Goal: Task Accomplishment & Management: Manage account settings

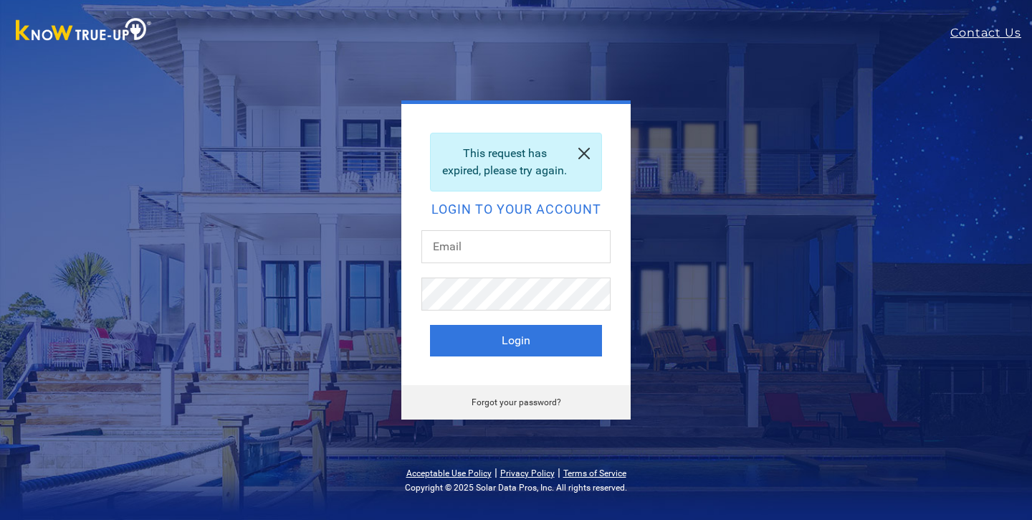
click at [582, 143] on link at bounding box center [584, 153] width 34 height 40
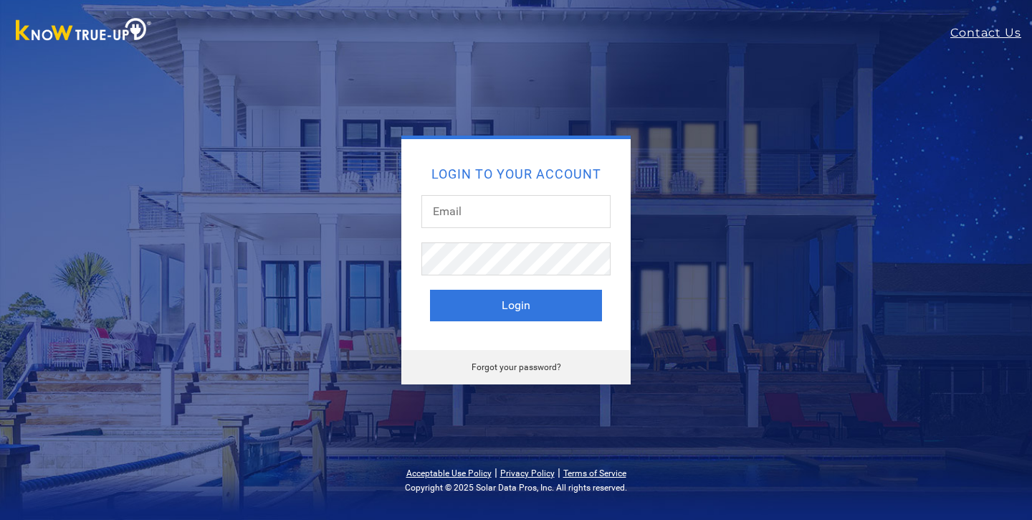
click at [528, 377] on div "Forgot your password?" at bounding box center [515, 367] width 229 height 34
click at [528, 369] on link "Forgot your password?" at bounding box center [517, 367] width 90 height 10
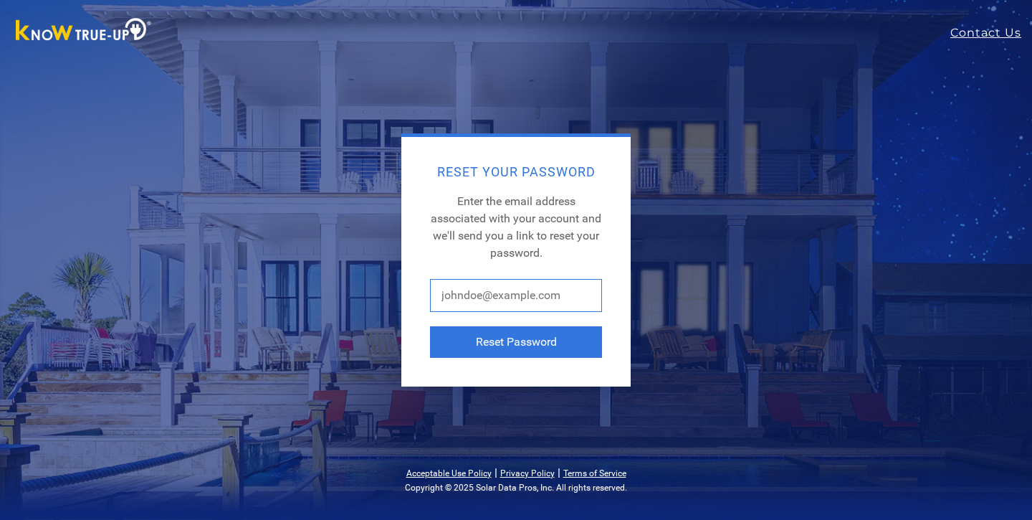
click at [520, 300] on input "text" at bounding box center [516, 295] width 172 height 33
type input "[EMAIL_ADDRESS][DOMAIN_NAME]"
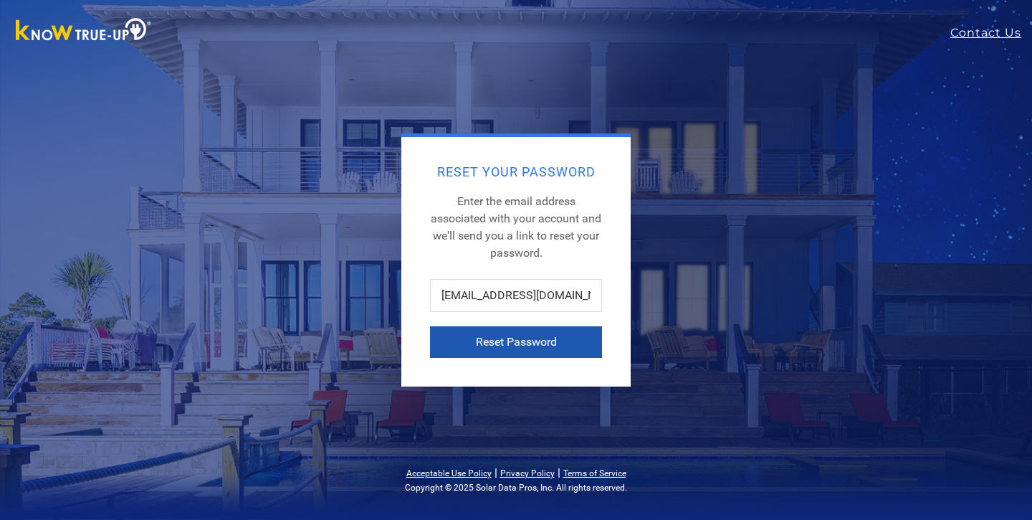
click at [501, 333] on button "Reset Password" at bounding box center [516, 342] width 172 height 32
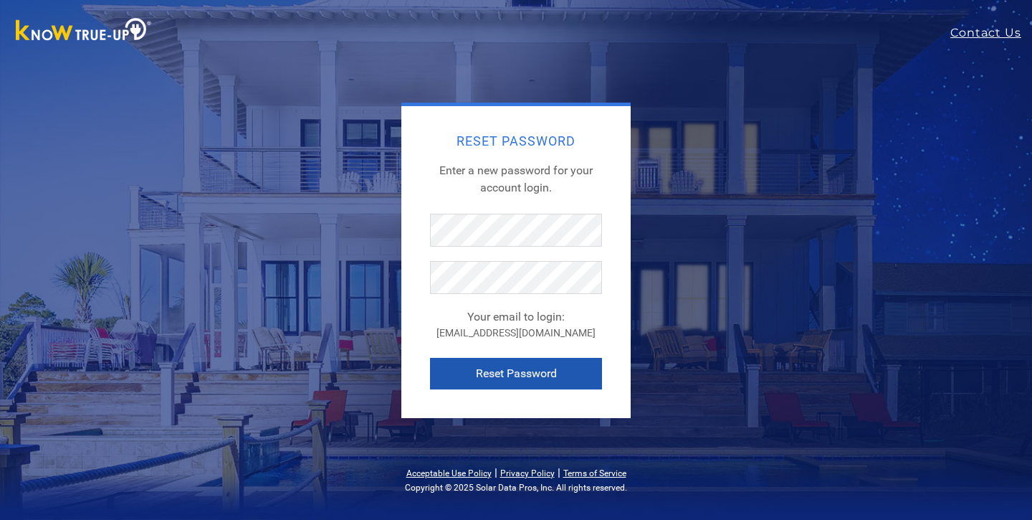
click at [527, 369] on button "Reset Password" at bounding box center [516, 374] width 172 height 32
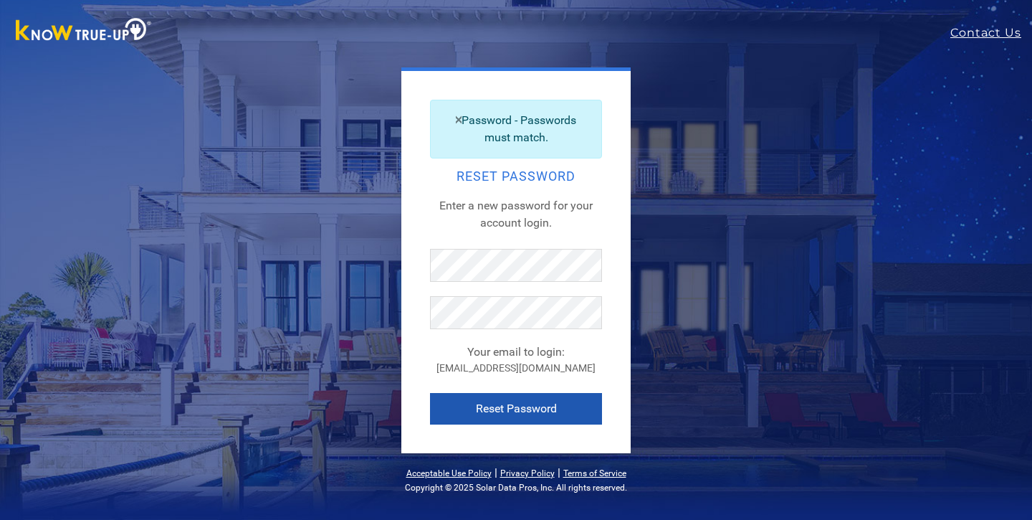
click at [515, 407] on button "Reset Password" at bounding box center [516, 409] width 172 height 32
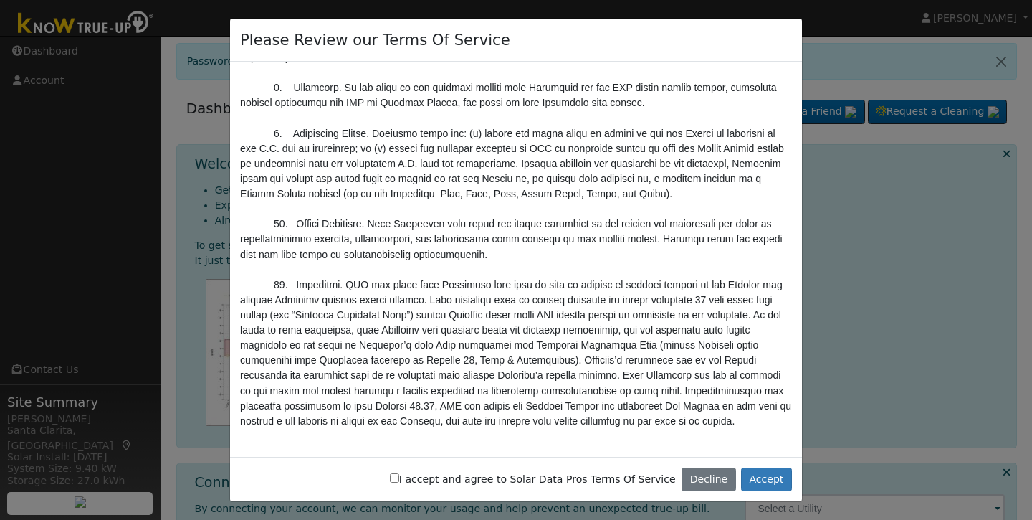
scroll to position [4941, 0]
click at [459, 477] on label "I accept and agree to Solar Data Pros Terms Of Service" at bounding box center [533, 479] width 286 height 15
click at [399, 477] on input "I accept and agree to Solar Data Pros Terms Of Service" at bounding box center [394, 477] width 9 height 9
checkbox input "true"
click at [769, 472] on button "Accept" at bounding box center [766, 479] width 51 height 24
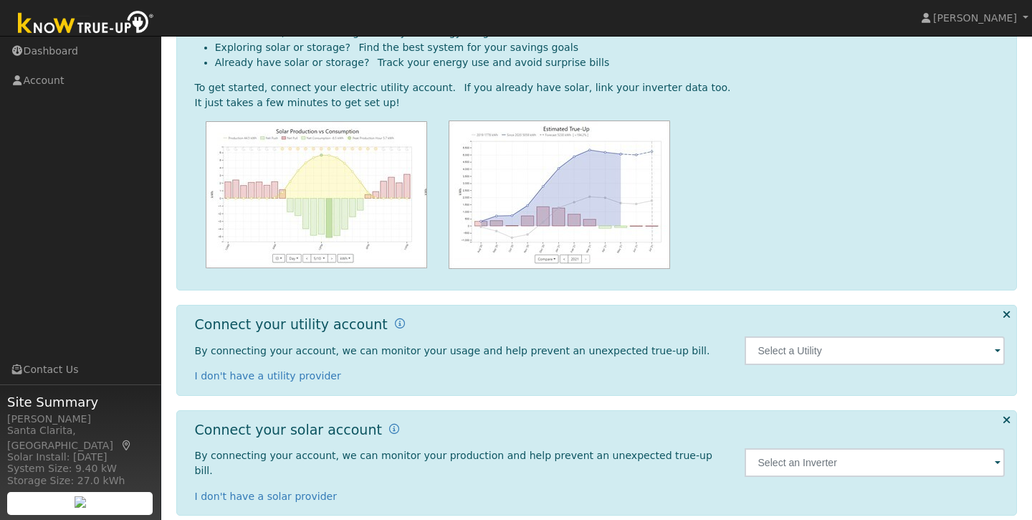
scroll to position [157, 0]
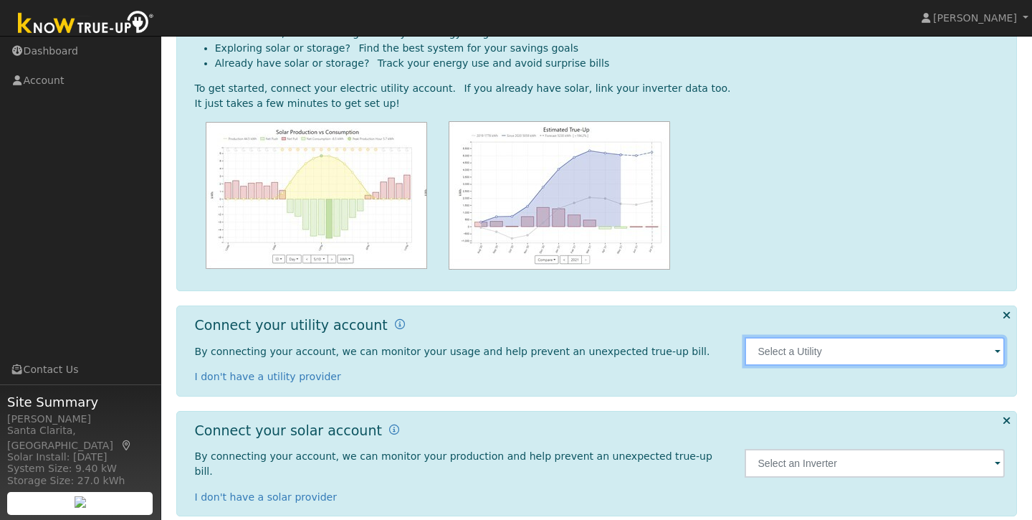
click at [807, 345] on input "text" at bounding box center [875, 351] width 260 height 29
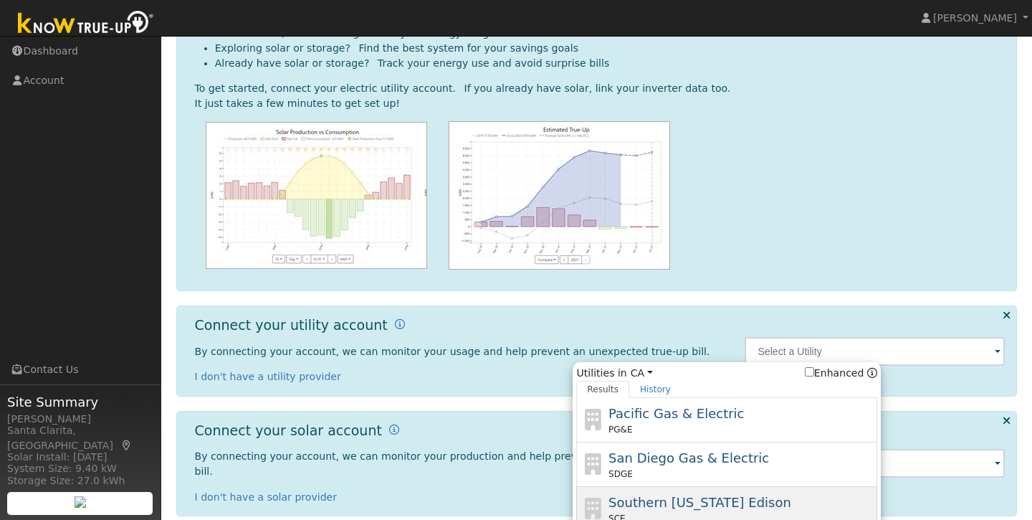
click at [700, 497] on span "Southern California Edison" at bounding box center [700, 502] width 183 height 15
type input "SCE"
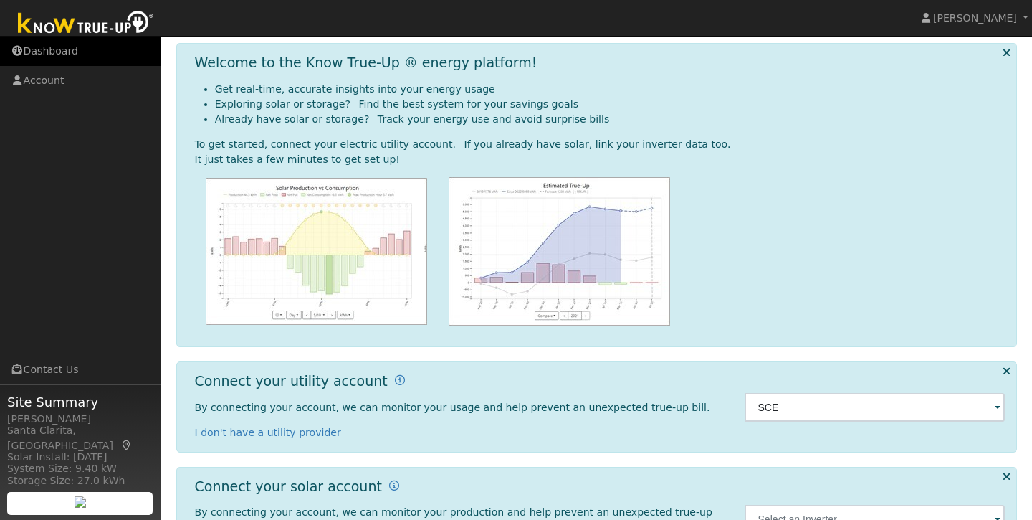
scroll to position [100, 0]
click at [95, 52] on link "Dashboard" at bounding box center [80, 51] width 161 height 29
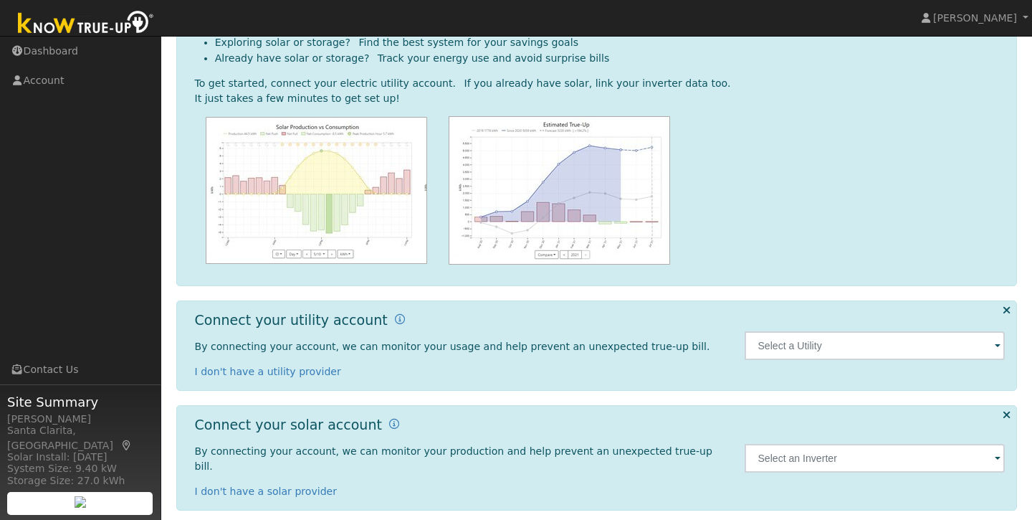
scroll to position [110, 0]
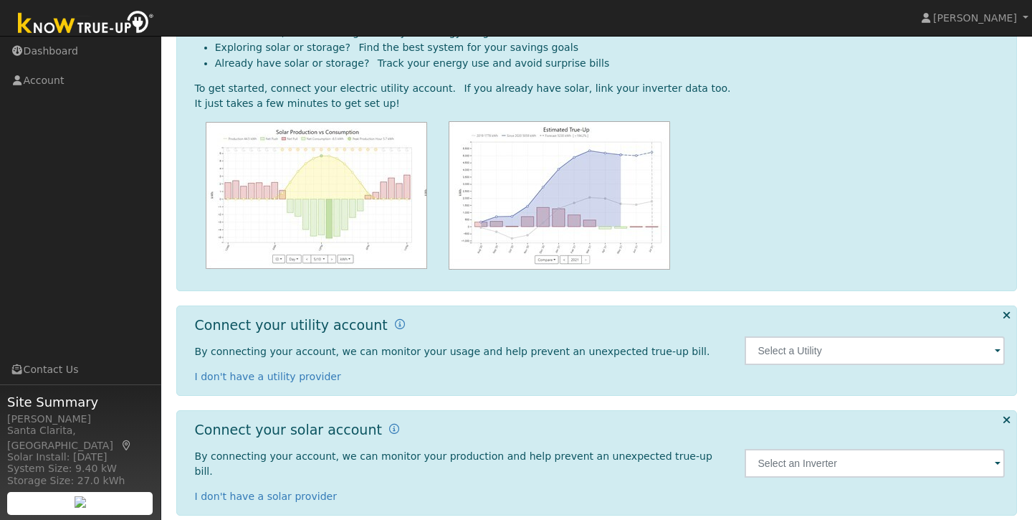
click at [834, 469] on div at bounding box center [875, 462] width 275 height 82
click at [839, 365] on input "text" at bounding box center [875, 350] width 260 height 29
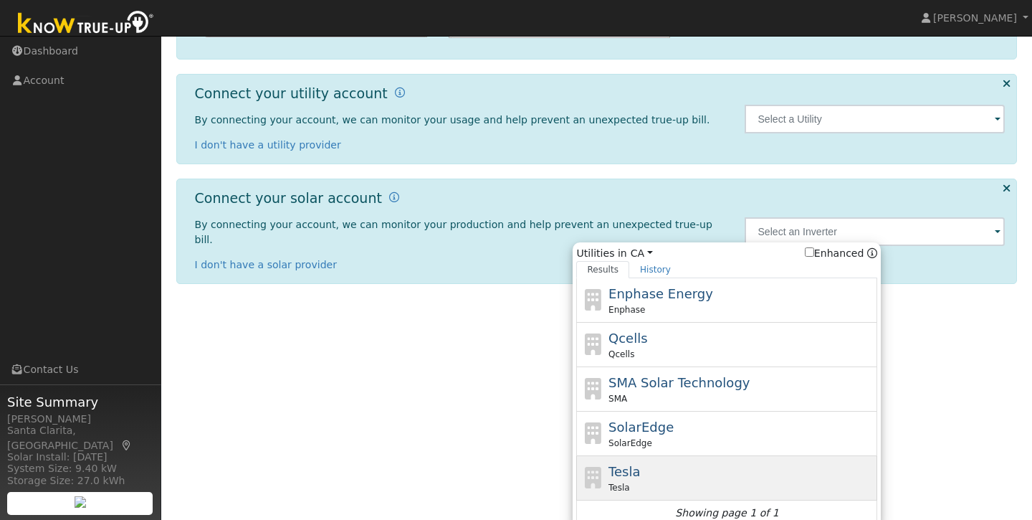
click at [705, 481] on div "Tesla" at bounding box center [742, 487] width 266 height 13
type input "Tesla"
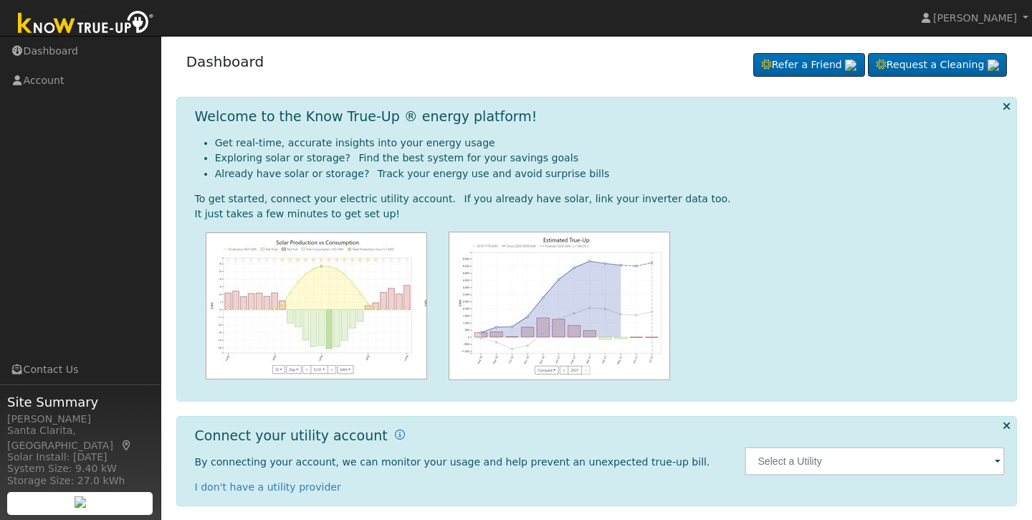
scroll to position [0, 0]
click at [55, 87] on link "Account" at bounding box center [80, 80] width 161 height 29
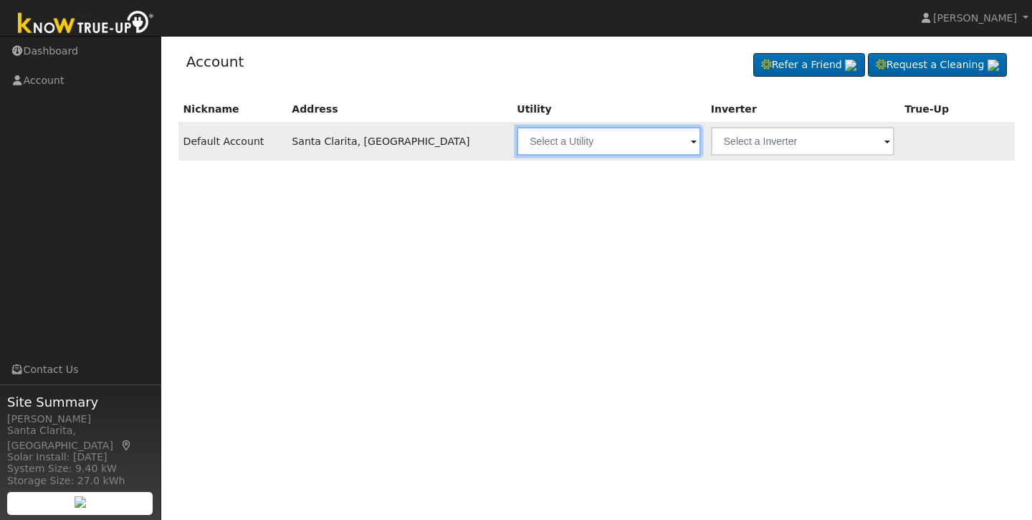
click at [647, 142] on input "text" at bounding box center [608, 141] width 183 height 29
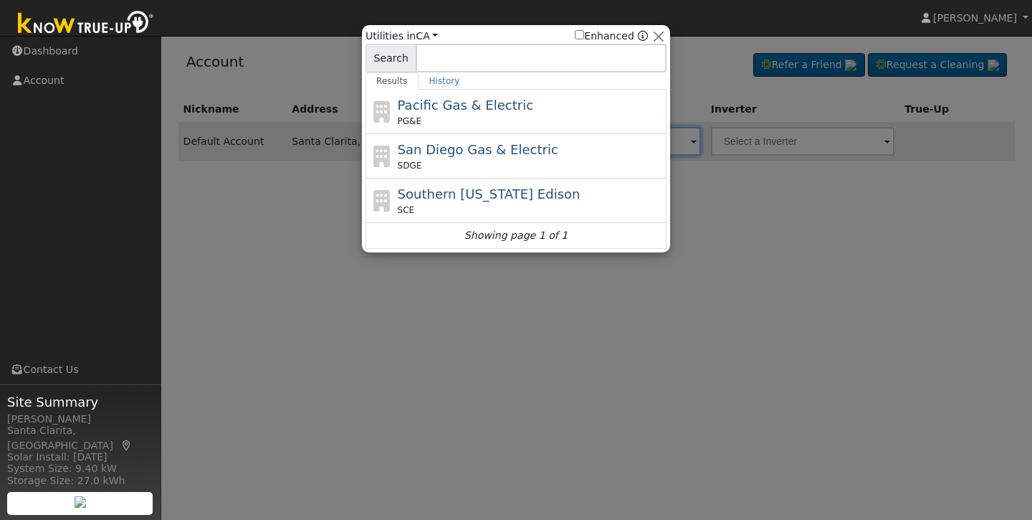
click at [484, 323] on div at bounding box center [516, 260] width 1032 height 520
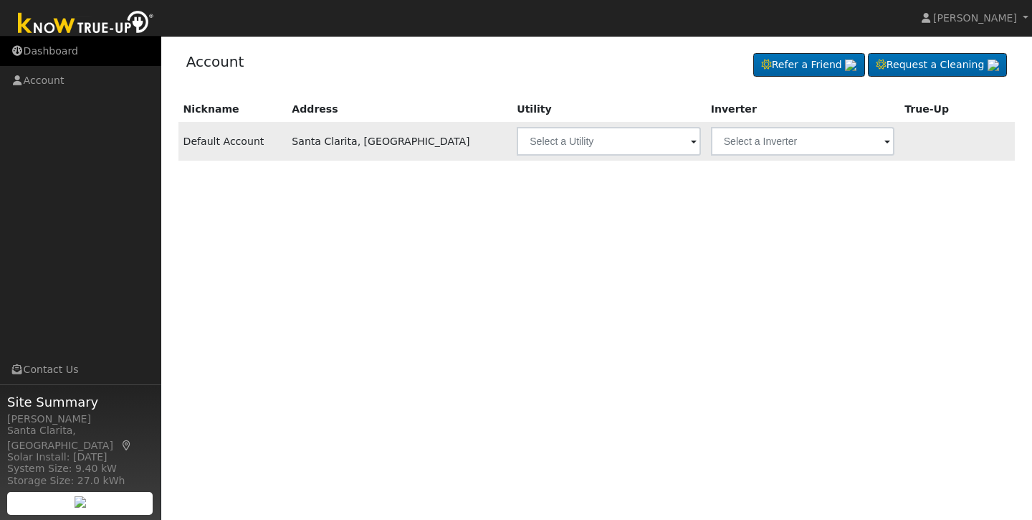
click at [87, 49] on link "Dashboard" at bounding box center [80, 51] width 161 height 29
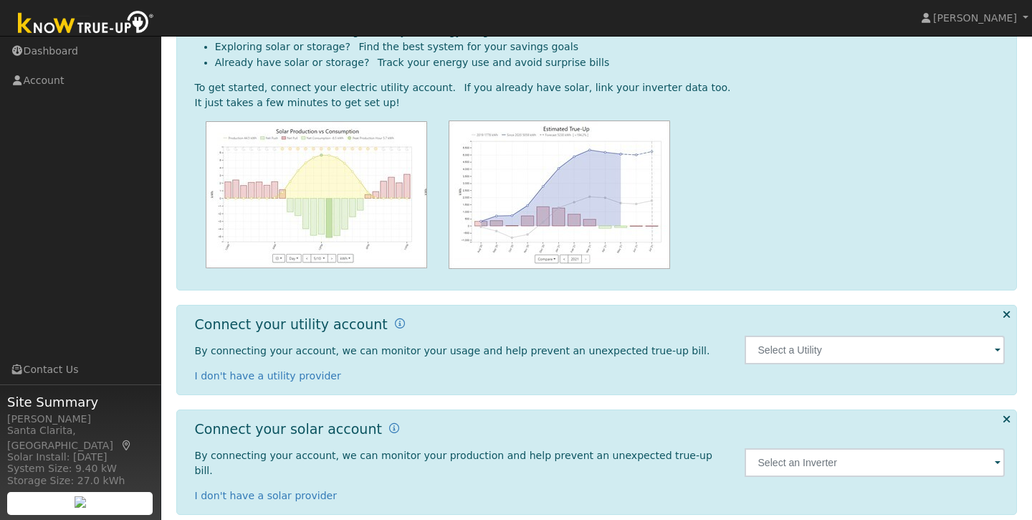
scroll to position [110, 0]
click at [877, 365] on input "text" at bounding box center [875, 350] width 260 height 29
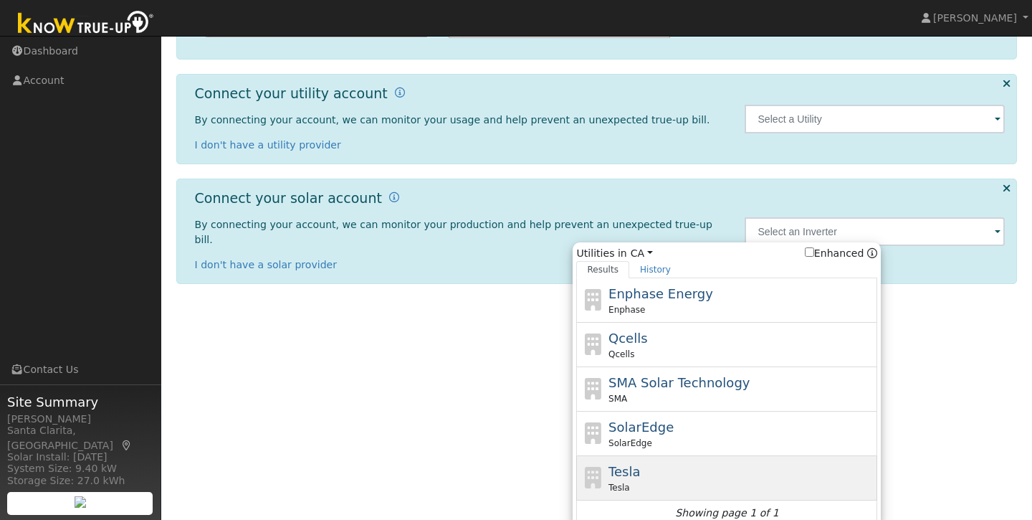
click at [671, 488] on div "Tesla Tesla" at bounding box center [726, 478] width 301 height 44
type input "Tesla"
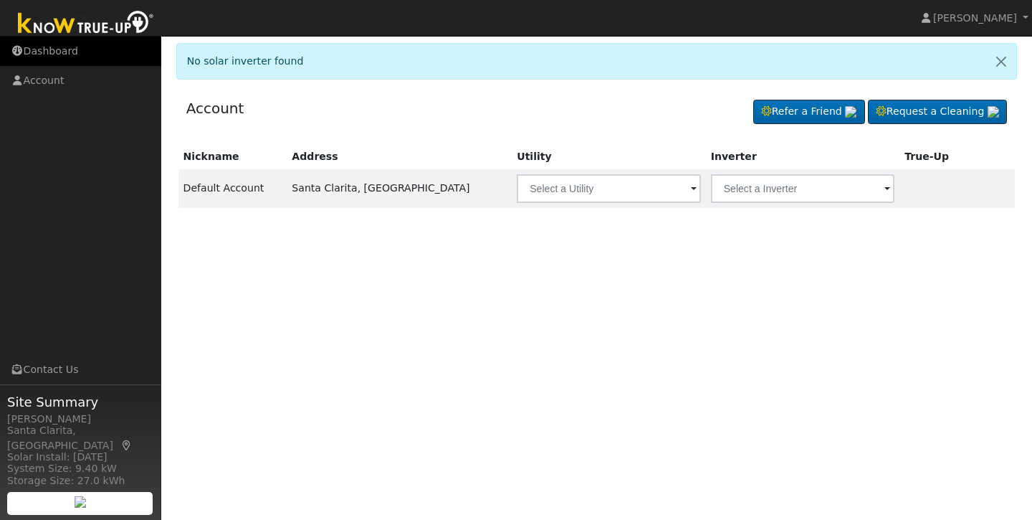
click at [72, 52] on link "Dashboard" at bounding box center [80, 51] width 161 height 29
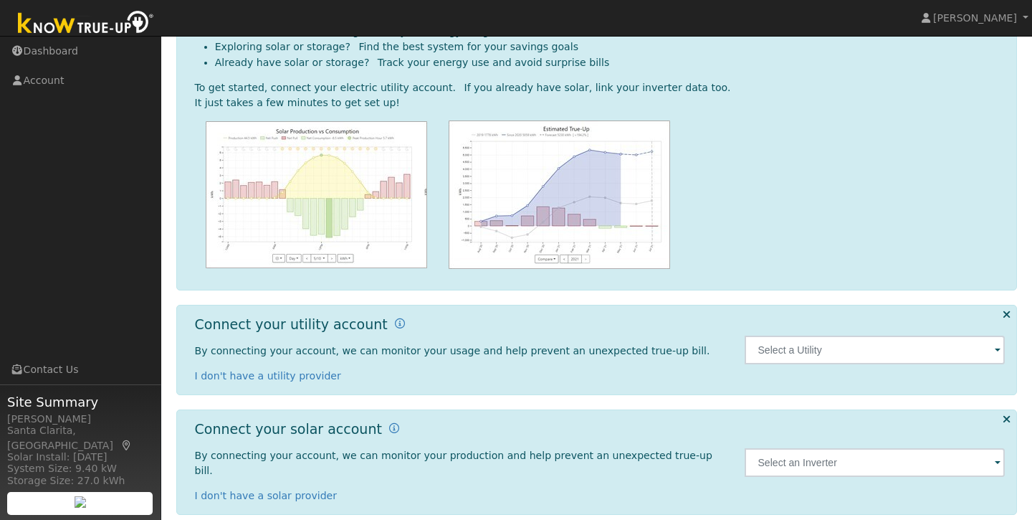
scroll to position [110, 0]
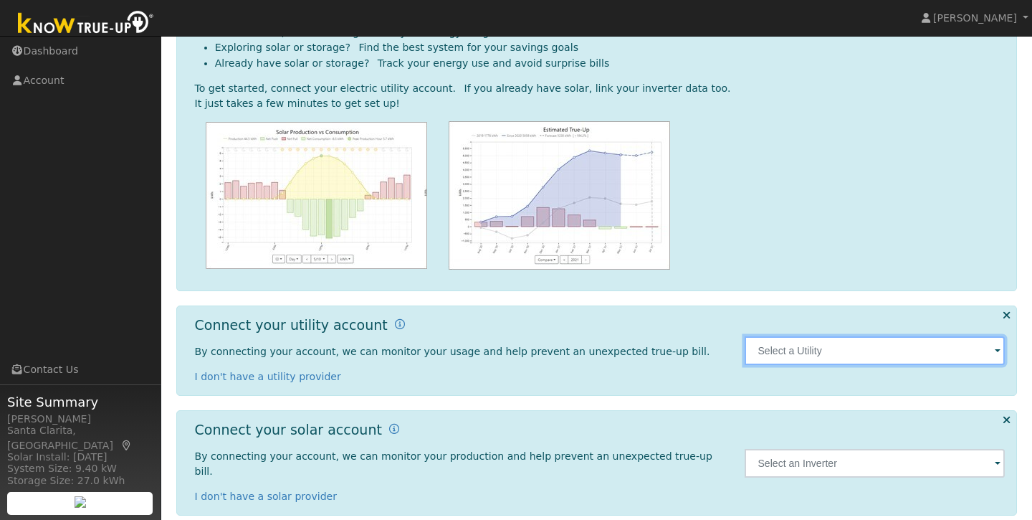
click at [922, 358] on input "text" at bounding box center [875, 350] width 260 height 29
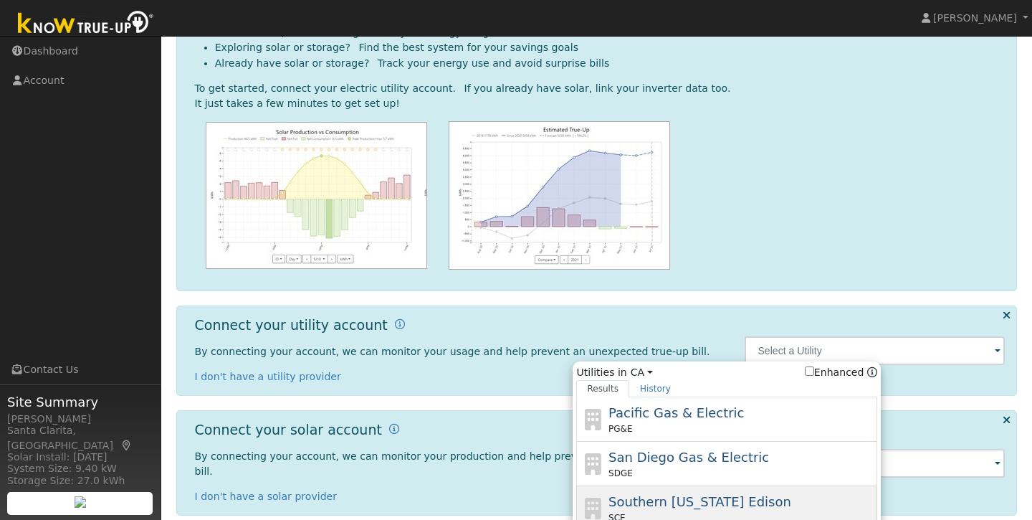
click at [742, 495] on span "Southern [US_STATE] Edison" at bounding box center [700, 501] width 183 height 15
type input "SCE"
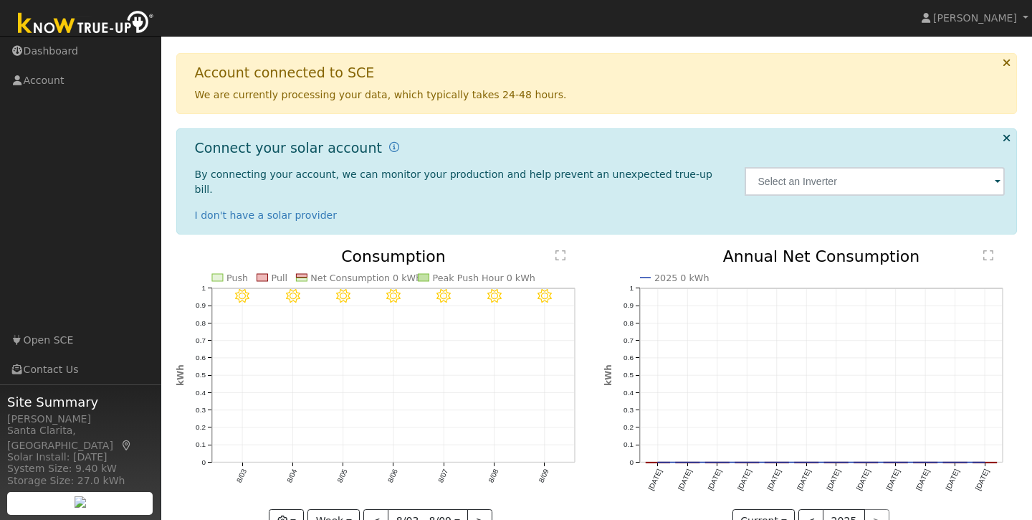
scroll to position [90, 0]
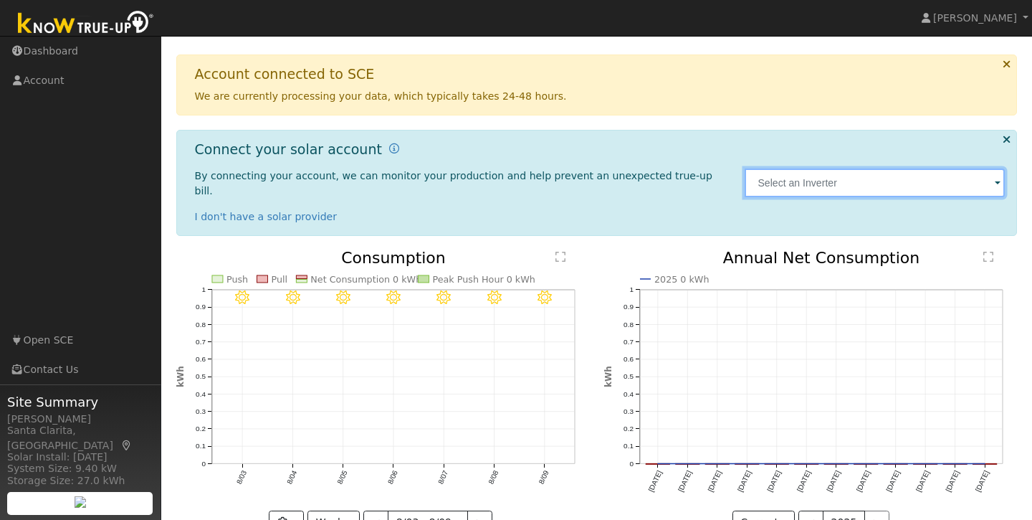
click at [993, 177] on input "text" at bounding box center [875, 182] width 260 height 29
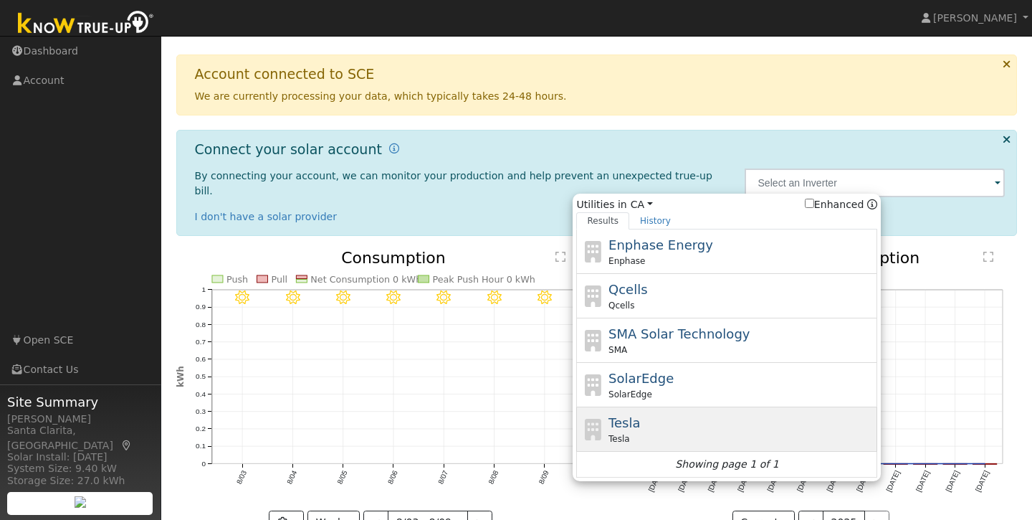
click at [641, 421] on div "Tesla Tesla" at bounding box center [742, 429] width 266 height 32
type input "Tesla"
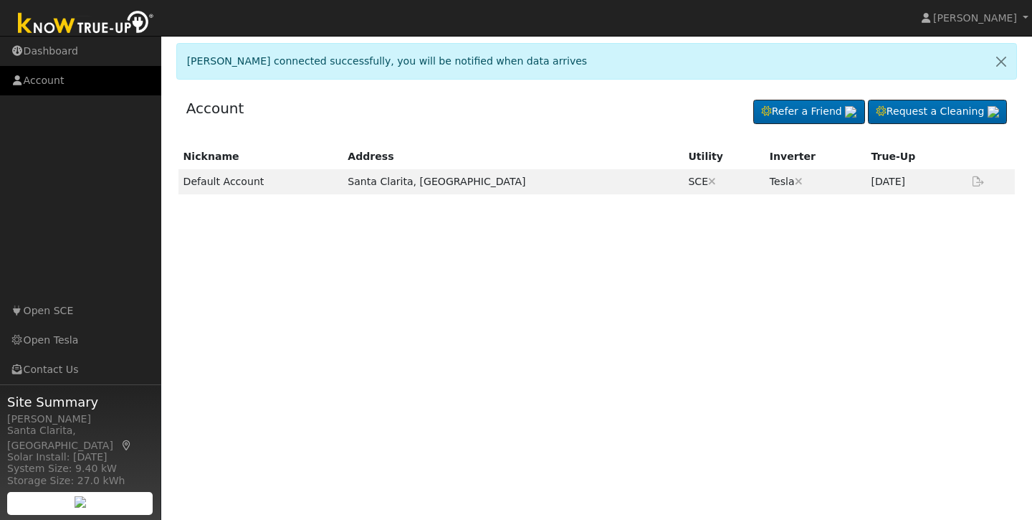
click at [66, 87] on link "Account" at bounding box center [80, 80] width 161 height 29
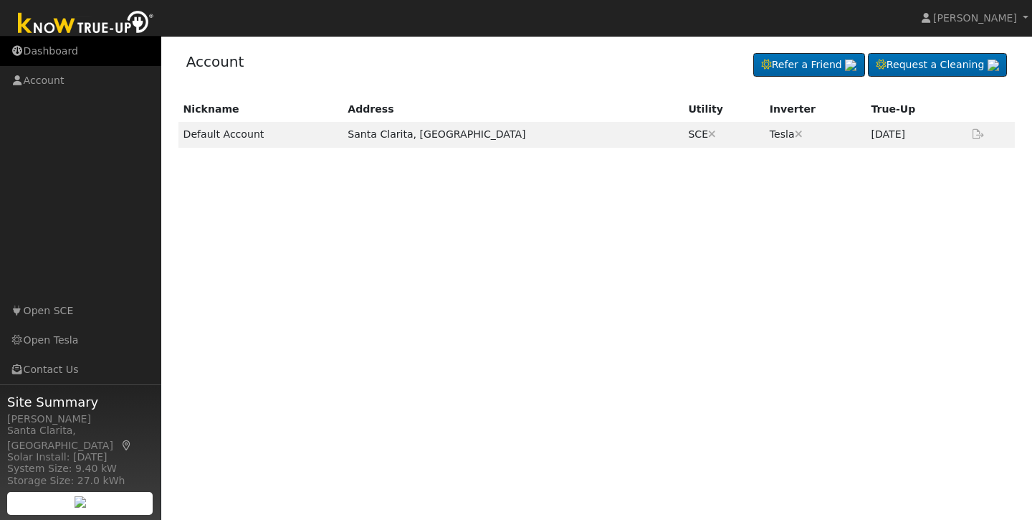
click at [57, 52] on link "Dashboard" at bounding box center [80, 51] width 161 height 29
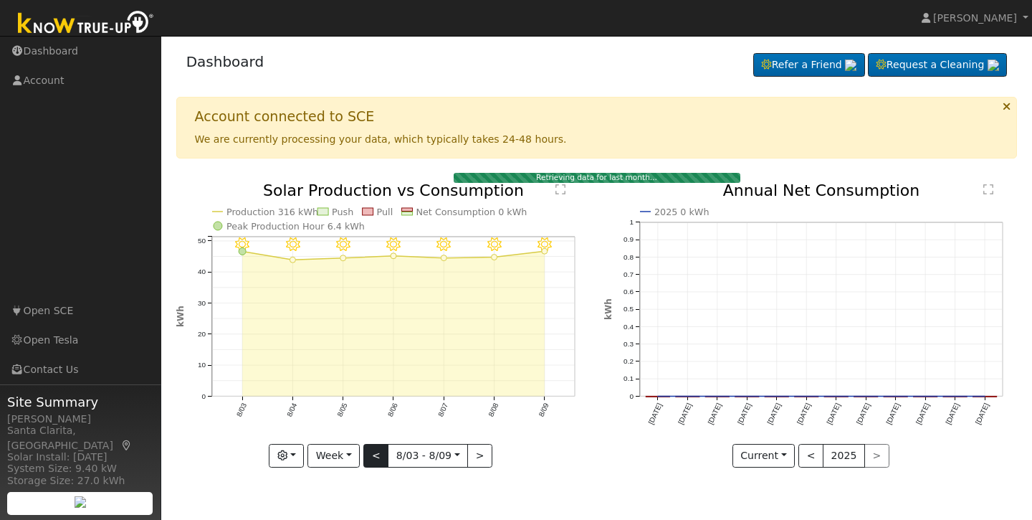
click at [381, 452] on button "<" at bounding box center [375, 456] width 25 height 24
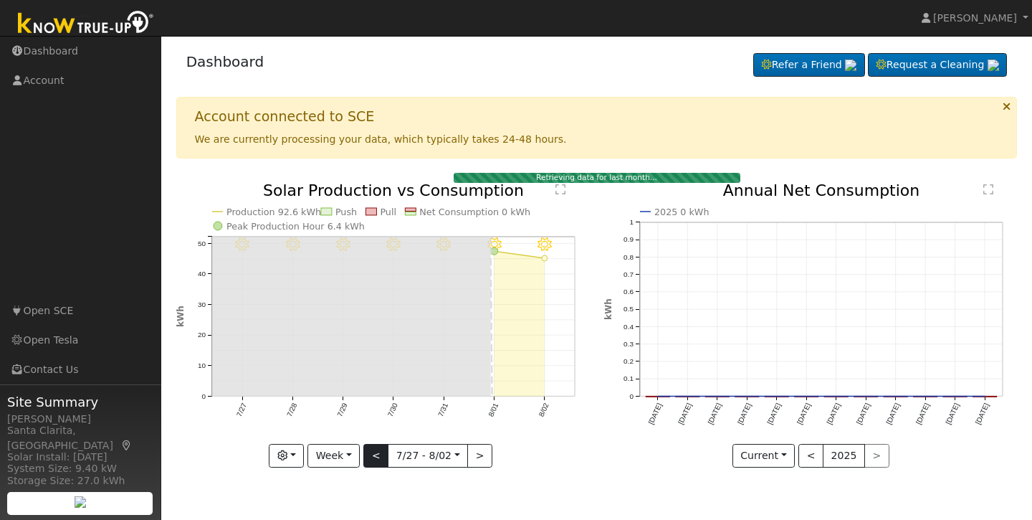
click at [381, 452] on button "<" at bounding box center [375, 456] width 25 height 24
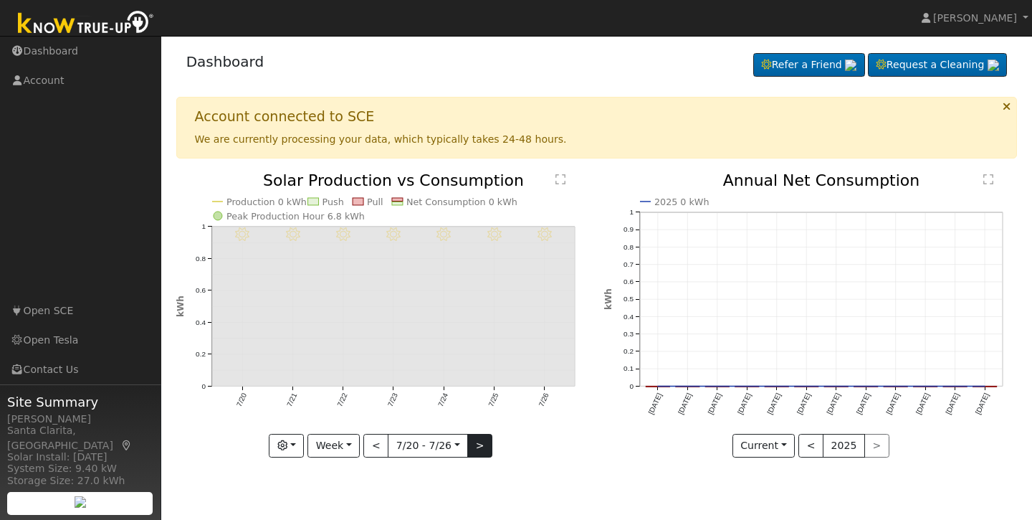
click at [482, 444] on button ">" at bounding box center [479, 446] width 25 height 24
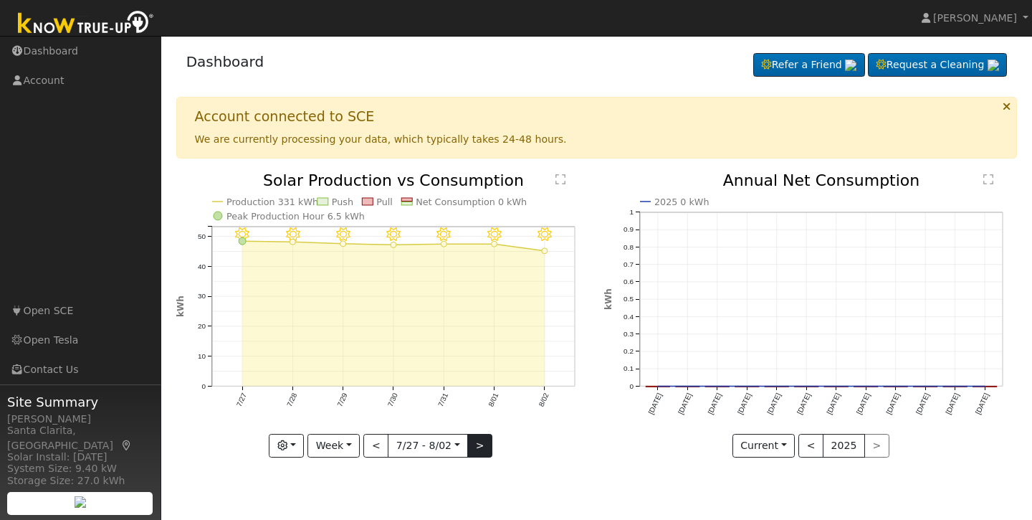
click at [482, 444] on button ">" at bounding box center [479, 446] width 25 height 24
click at [382, 442] on button "<" at bounding box center [375, 446] width 25 height 24
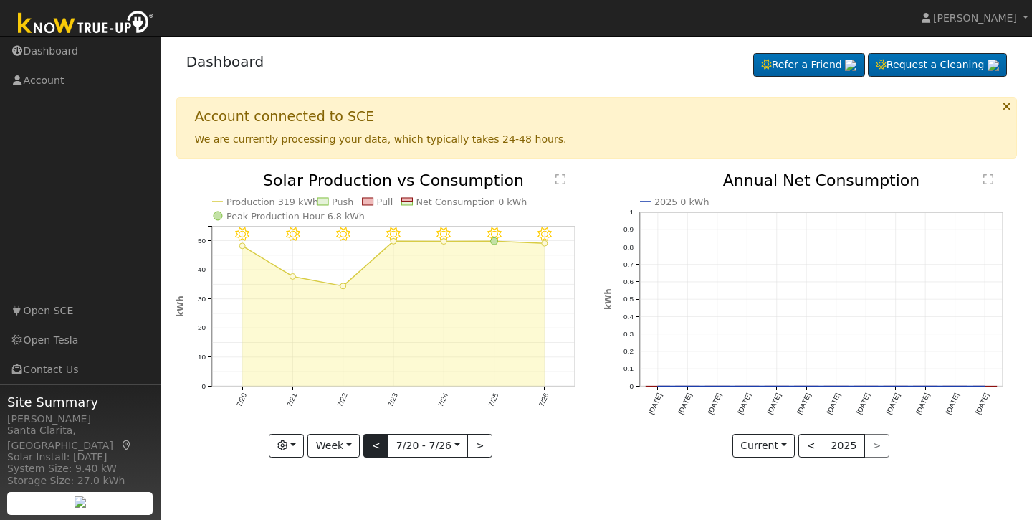
click at [382, 442] on button "<" at bounding box center [375, 446] width 25 height 24
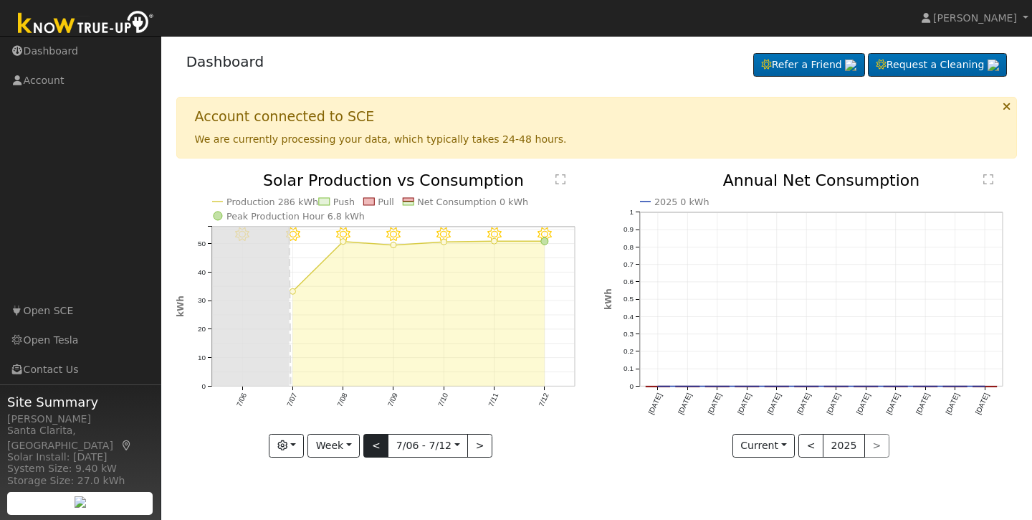
click at [382, 442] on button "<" at bounding box center [375, 446] width 25 height 24
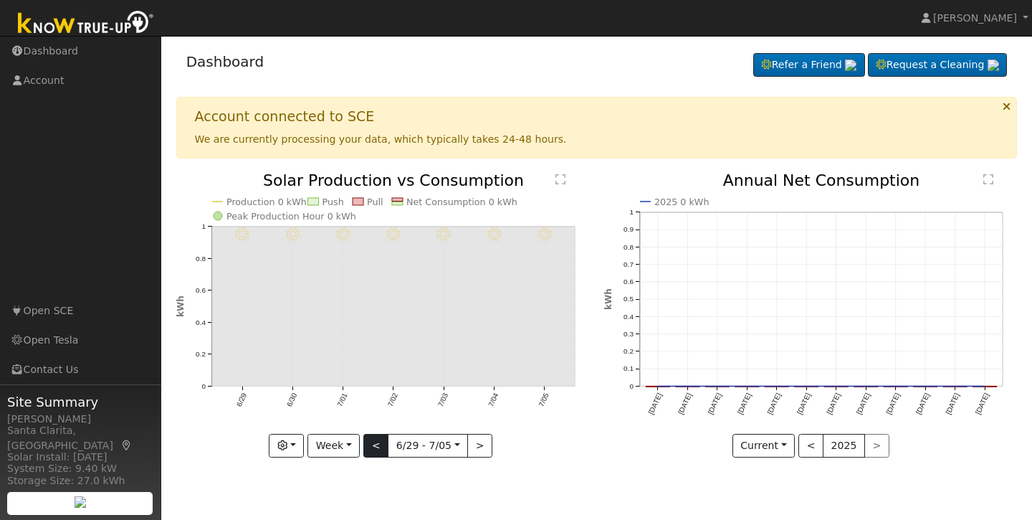
click at [383, 442] on button "<" at bounding box center [375, 446] width 25 height 24
click at [376, 450] on button "<" at bounding box center [375, 446] width 25 height 24
click at [483, 447] on button ">" at bounding box center [479, 446] width 25 height 24
click at [482, 447] on button ">" at bounding box center [479, 446] width 25 height 24
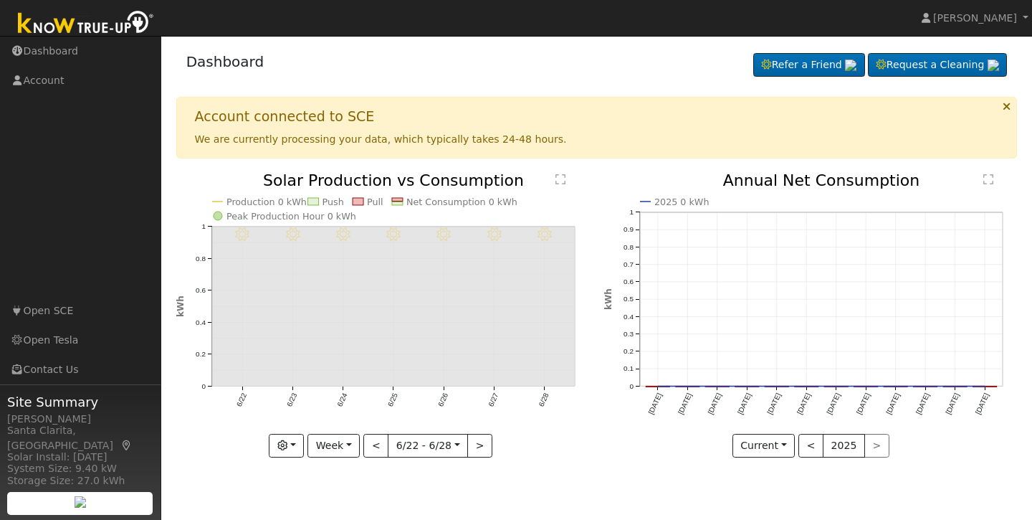
click at [482, 447] on button ">" at bounding box center [479, 446] width 25 height 24
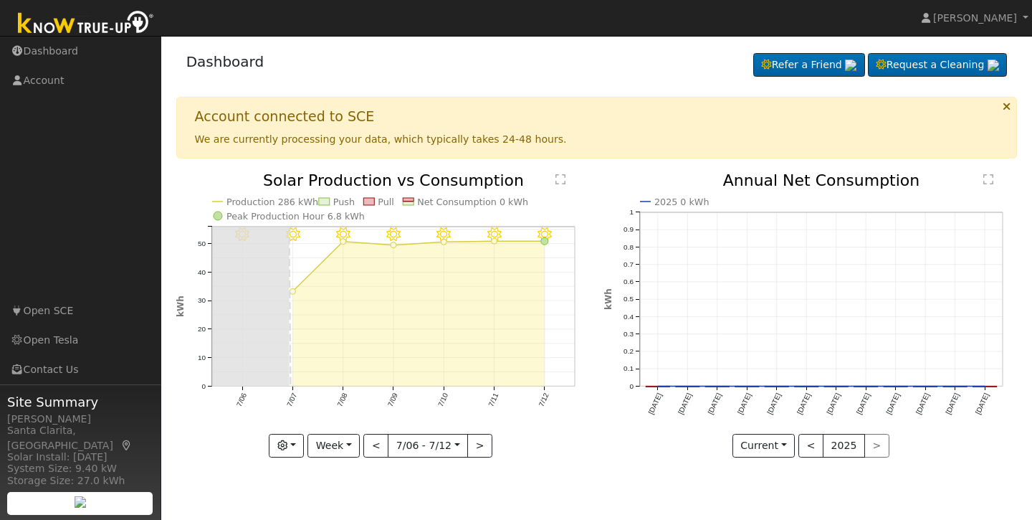
click at [482, 447] on button ">" at bounding box center [479, 446] width 25 height 24
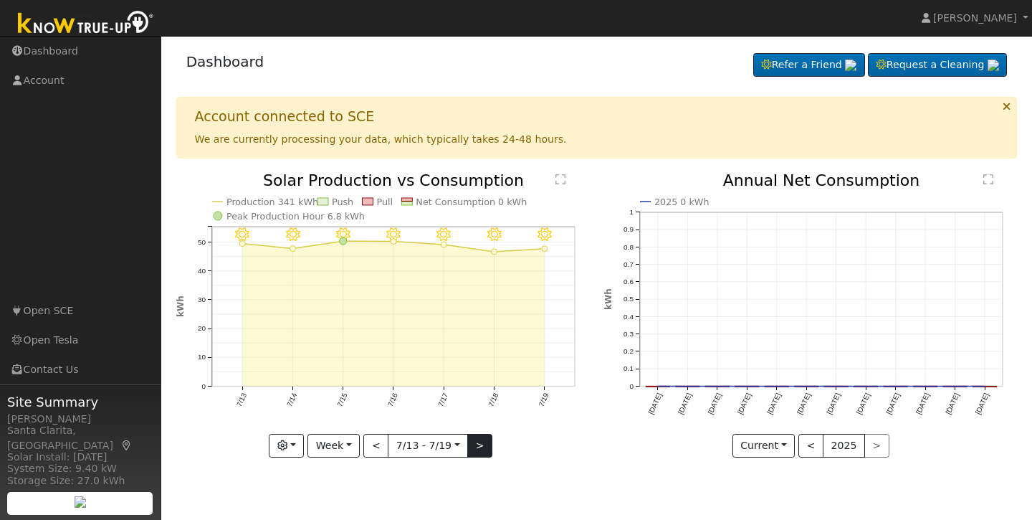
click at [481, 444] on button ">" at bounding box center [479, 446] width 25 height 24
click at [378, 437] on button "<" at bounding box center [375, 446] width 25 height 24
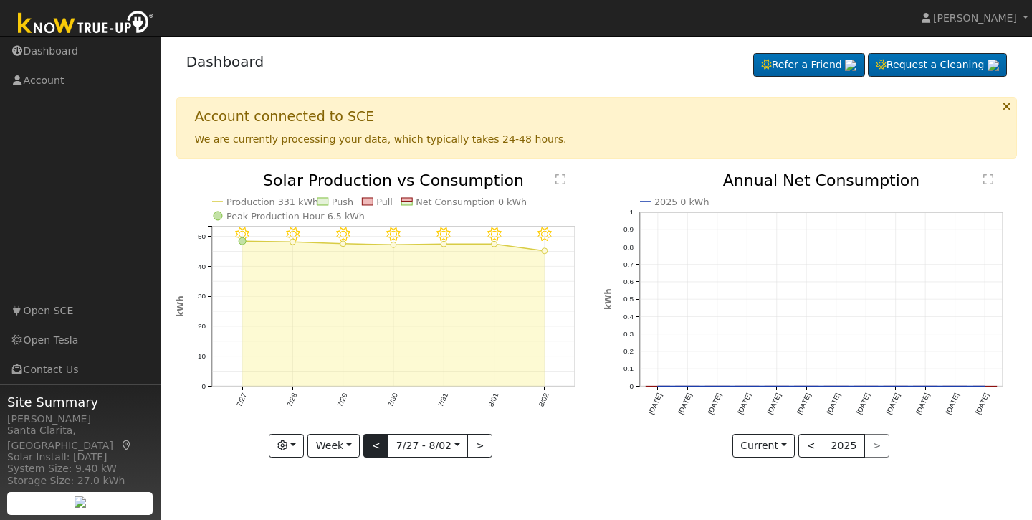
type input "2025-07-20"
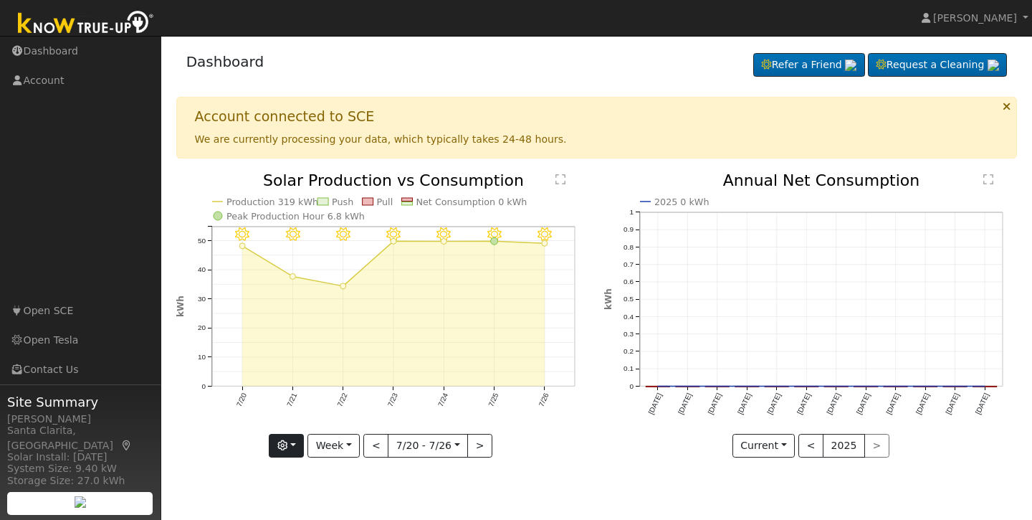
click at [295, 444] on button "button" at bounding box center [286, 446] width 35 height 24
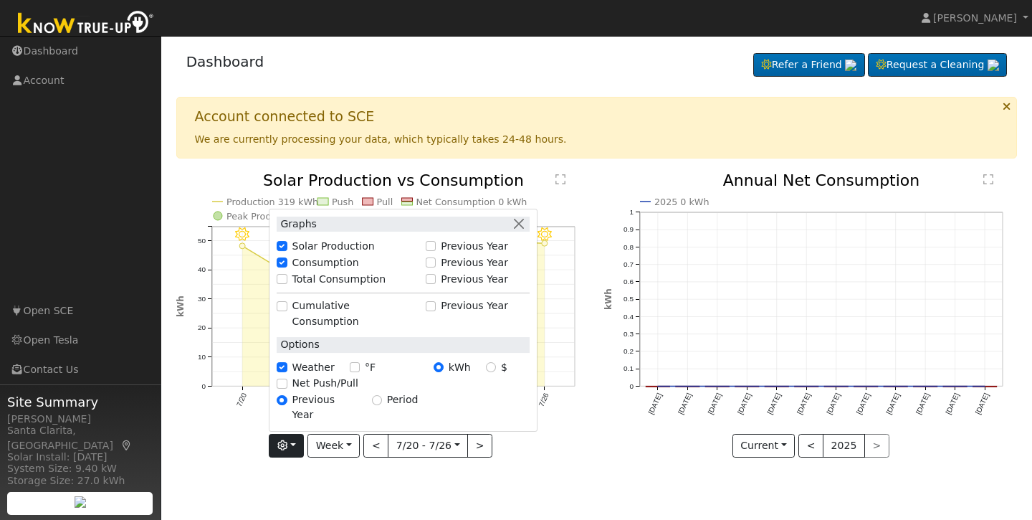
click at [296, 444] on button "button" at bounding box center [286, 446] width 35 height 24
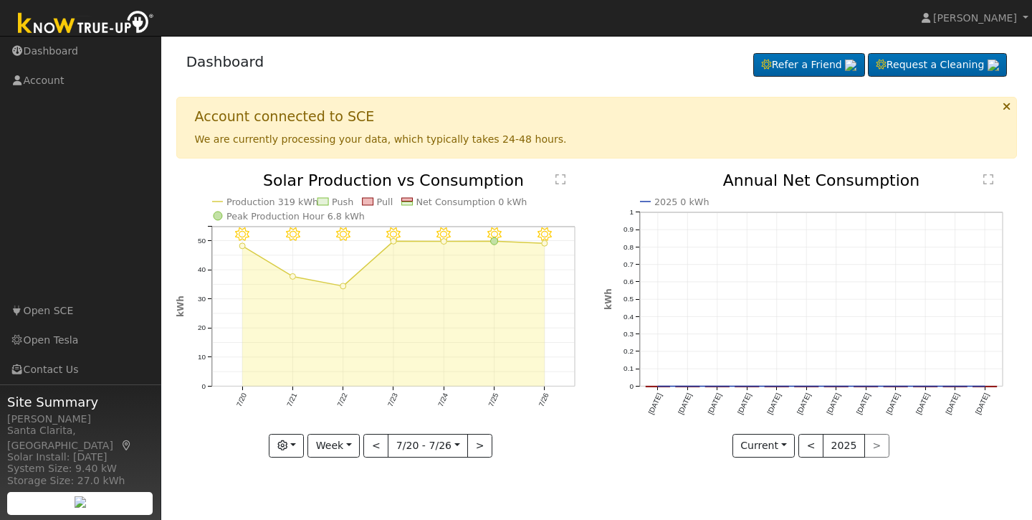
click at [1008, 105] on icon at bounding box center [1007, 106] width 8 height 11
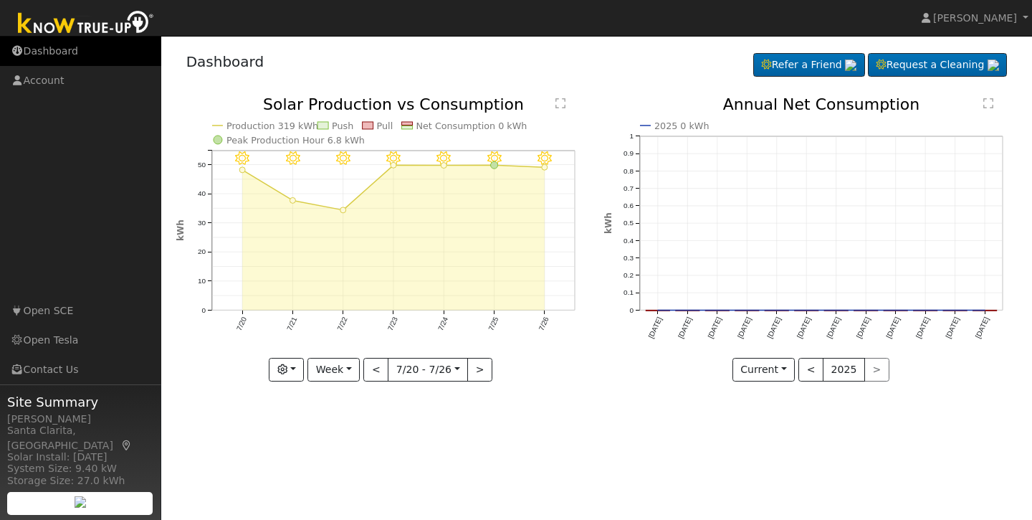
click at [60, 65] on link "Dashboard" at bounding box center [80, 51] width 161 height 29
